Goal: Task Accomplishment & Management: Manage account settings

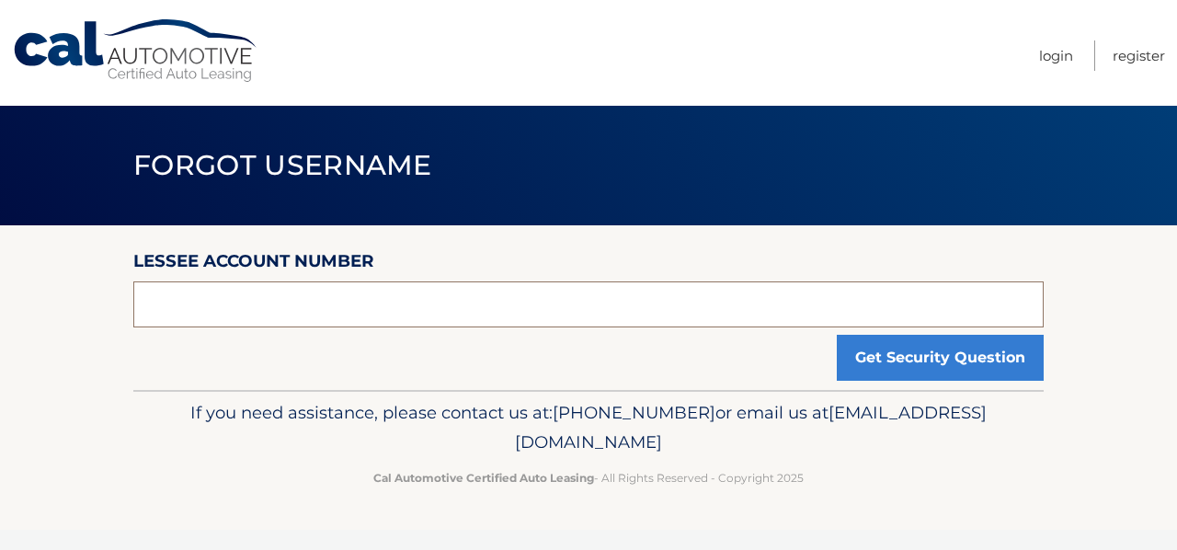
click at [467, 305] on input "text" at bounding box center [588, 304] width 910 height 46
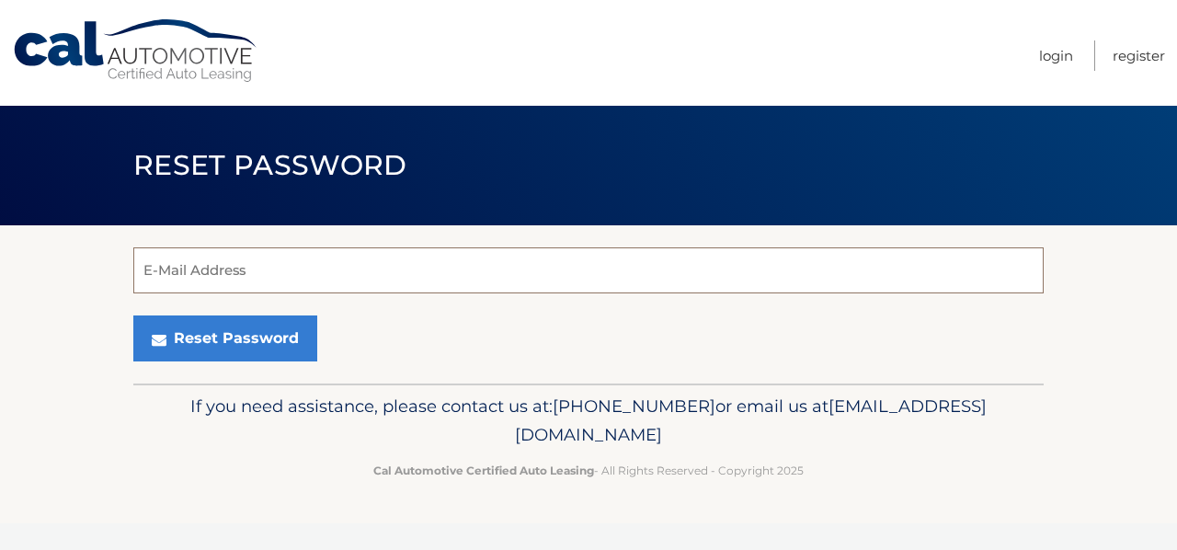
click at [568, 287] on input "E-Mail Address" at bounding box center [588, 270] width 910 height 46
type input "neqreyes06@gmail.com"
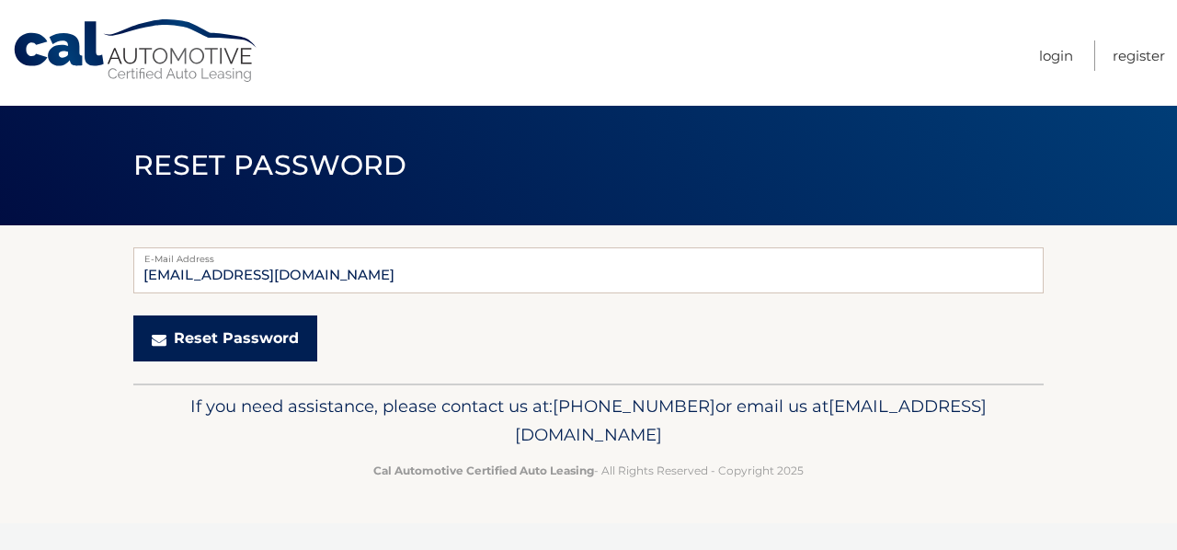
click at [195, 341] on button "Reset Password" at bounding box center [225, 338] width 184 height 46
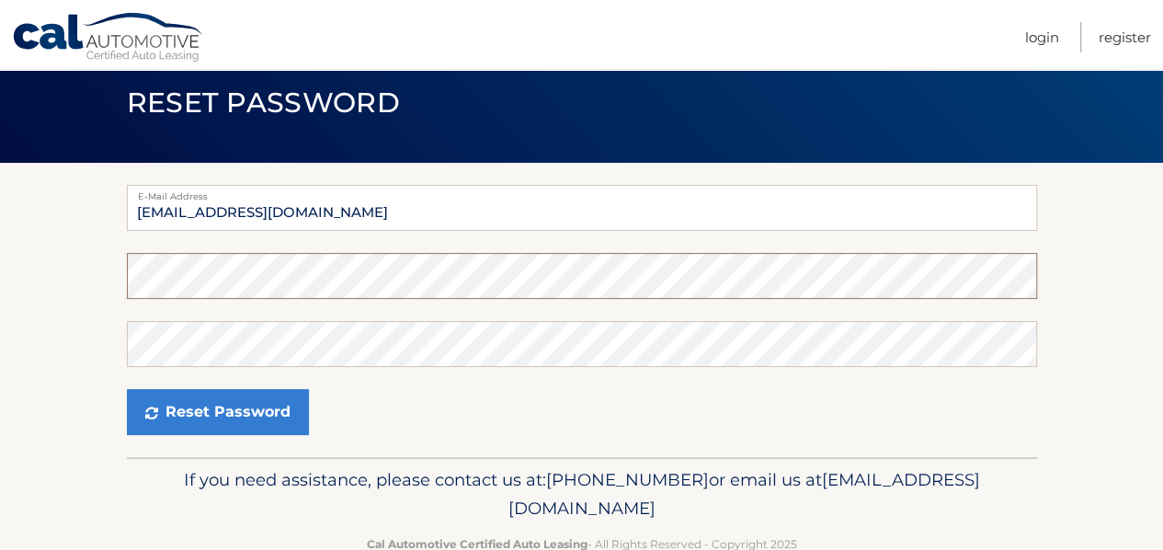
scroll to position [92, 0]
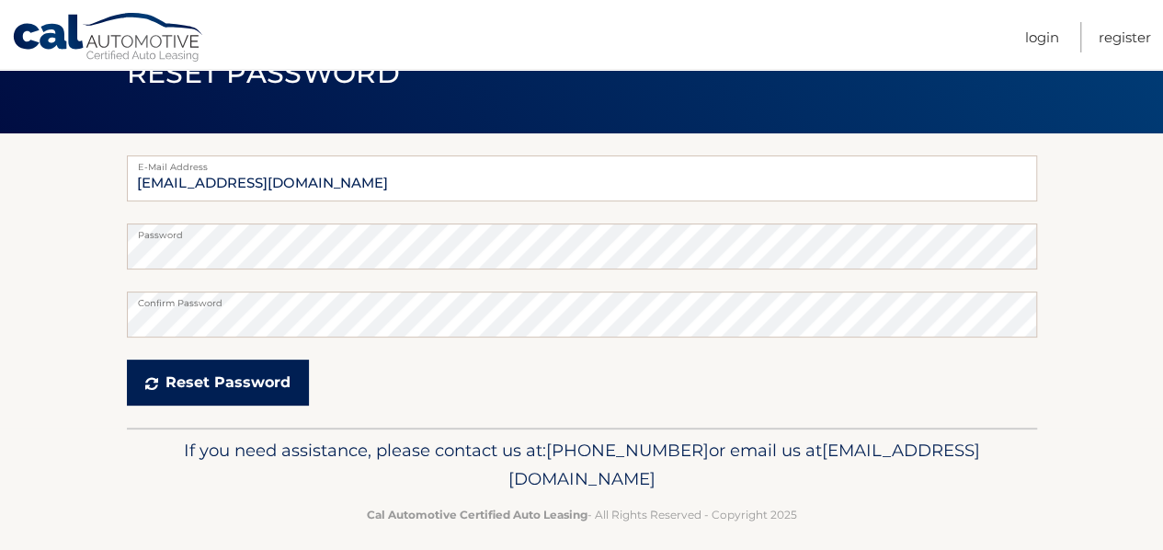
click at [237, 386] on button "Reset Password" at bounding box center [218, 382] width 182 height 46
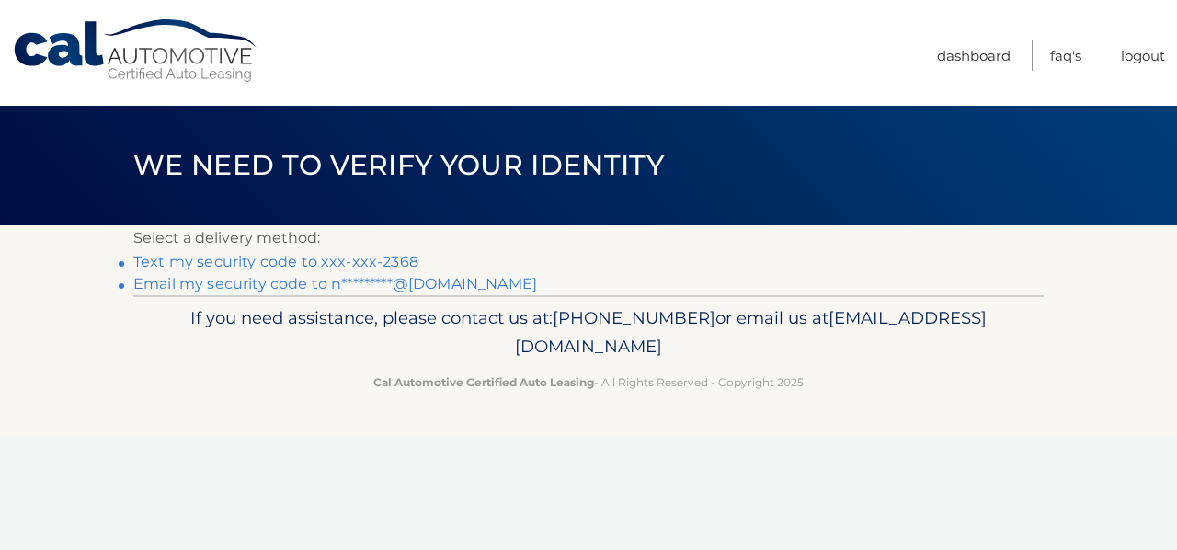
click at [289, 290] on link "Email my security code to n*********@gmail.com" at bounding box center [335, 283] width 404 height 17
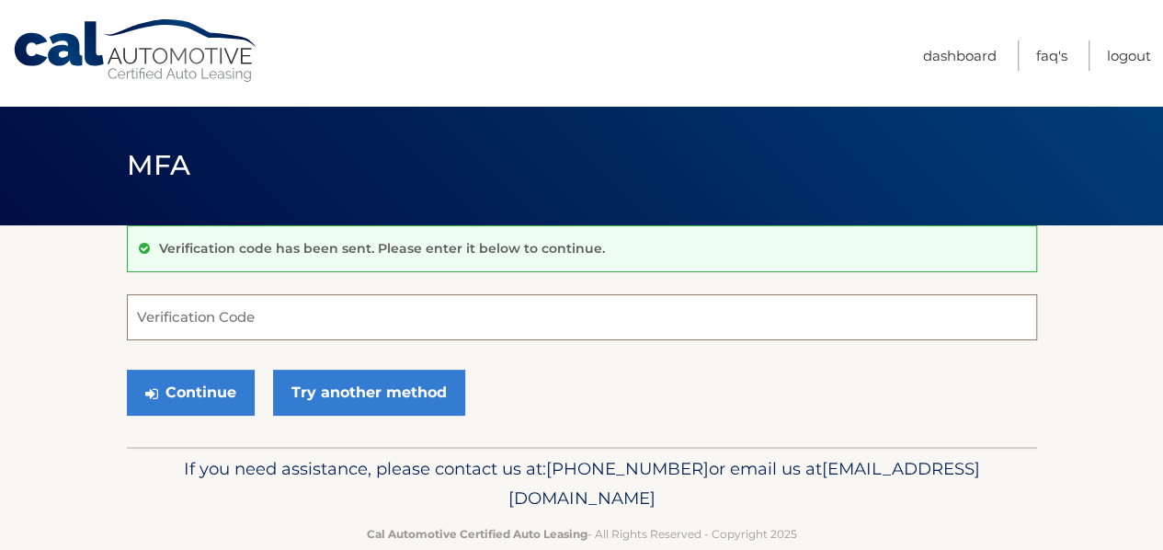
click at [283, 319] on input "Verification Code" at bounding box center [582, 317] width 910 height 46
paste input "867905"
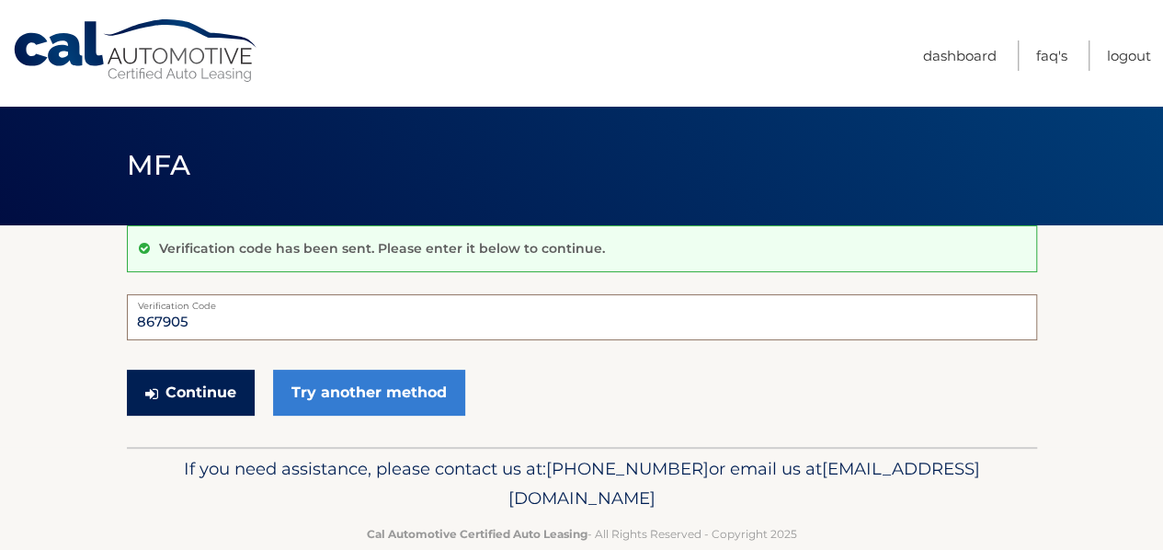
type input "867905"
click at [205, 386] on button "Continue" at bounding box center [191, 393] width 128 height 46
